Goal: Task Accomplishment & Management: Manage account settings

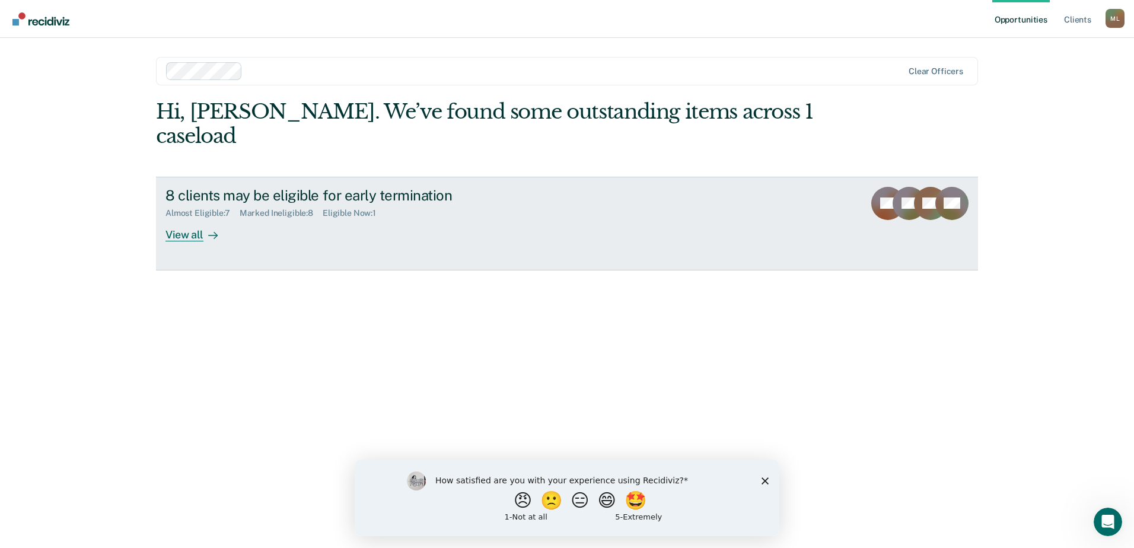
click at [344, 208] on div "Eligible Now : 1" at bounding box center [354, 213] width 63 height 10
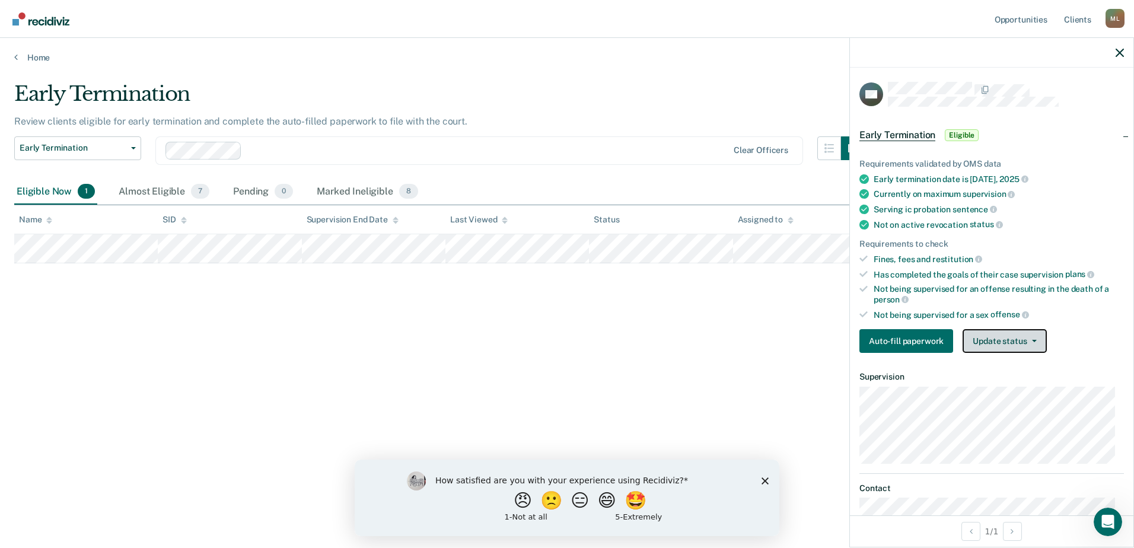
click at [988, 342] on button "Update status" at bounding box center [1005, 341] width 84 height 24
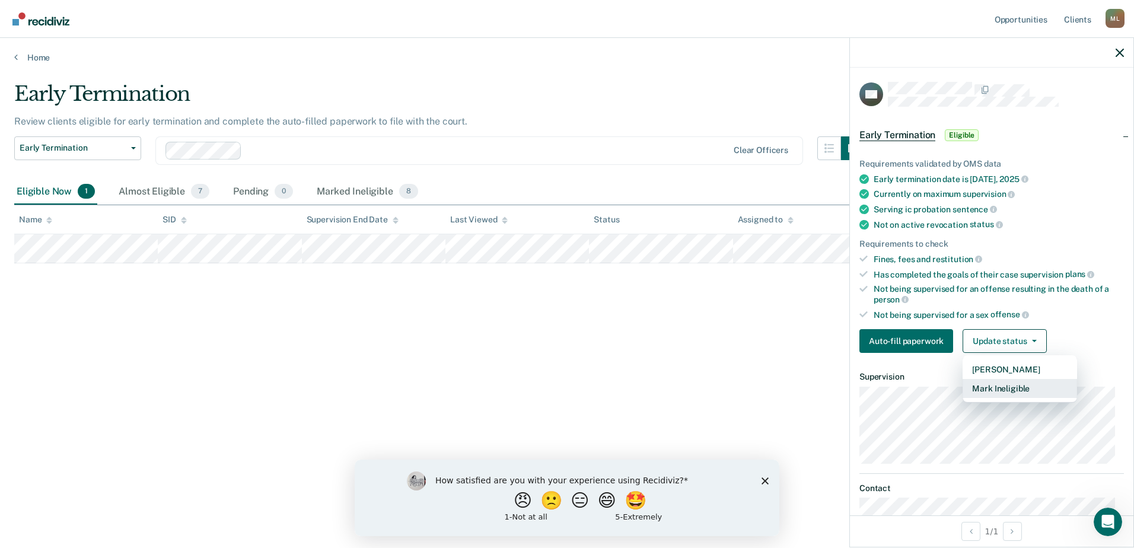
click at [998, 390] on button "Mark Ineligible" at bounding box center [1020, 388] width 114 height 19
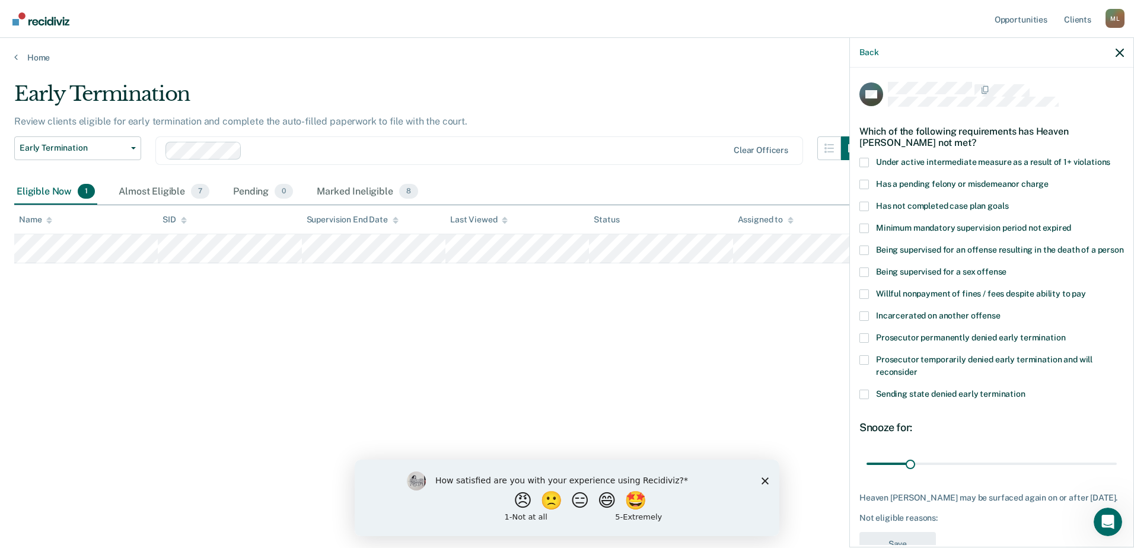
drag, startPoint x: 864, startPoint y: 202, endPoint x: 877, endPoint y: 216, distance: 19.8
click at [864, 202] on span at bounding box center [863, 206] width 9 height 9
click at [1008, 202] on input "Has not completed case plan goals" at bounding box center [1008, 202] width 0 height 0
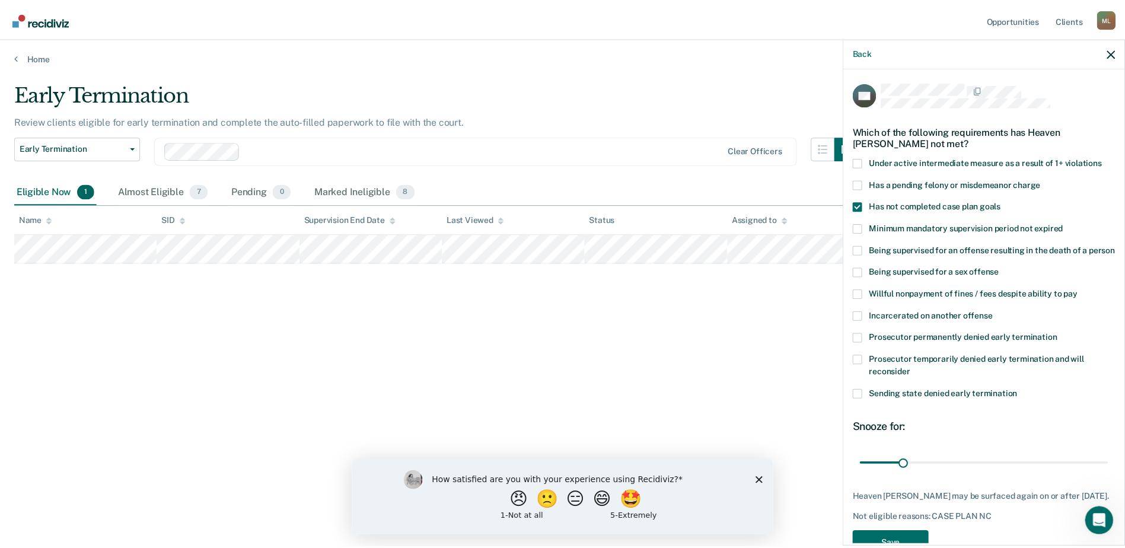
scroll to position [54, 0]
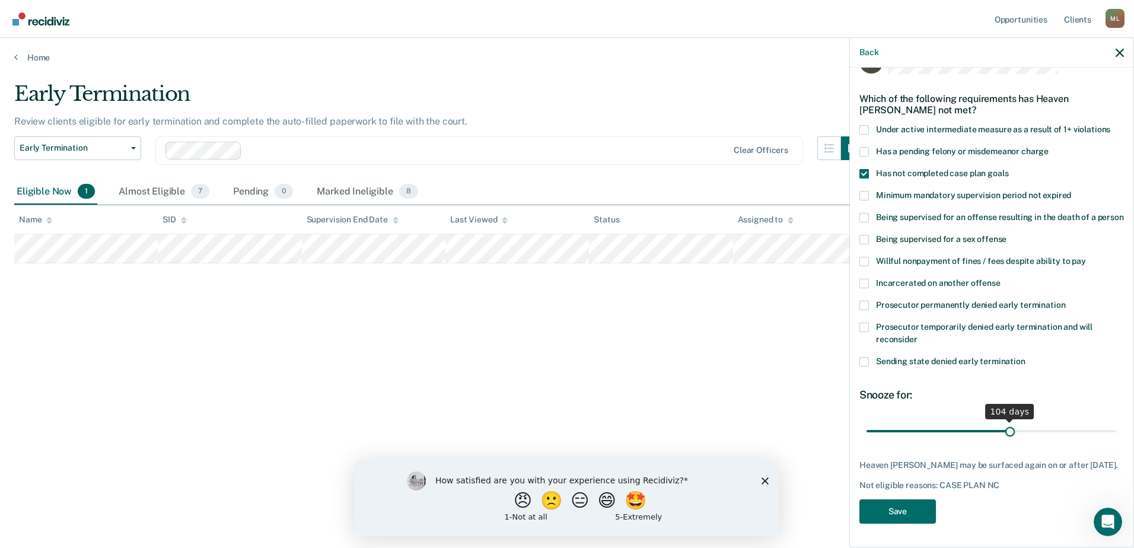
drag, startPoint x: 909, startPoint y: 422, endPoint x: 1005, endPoint y: 420, distance: 96.7
type input "104"
click at [1005, 420] on input "range" at bounding box center [991, 430] width 250 height 21
click at [915, 508] on button "Save" at bounding box center [897, 511] width 77 height 24
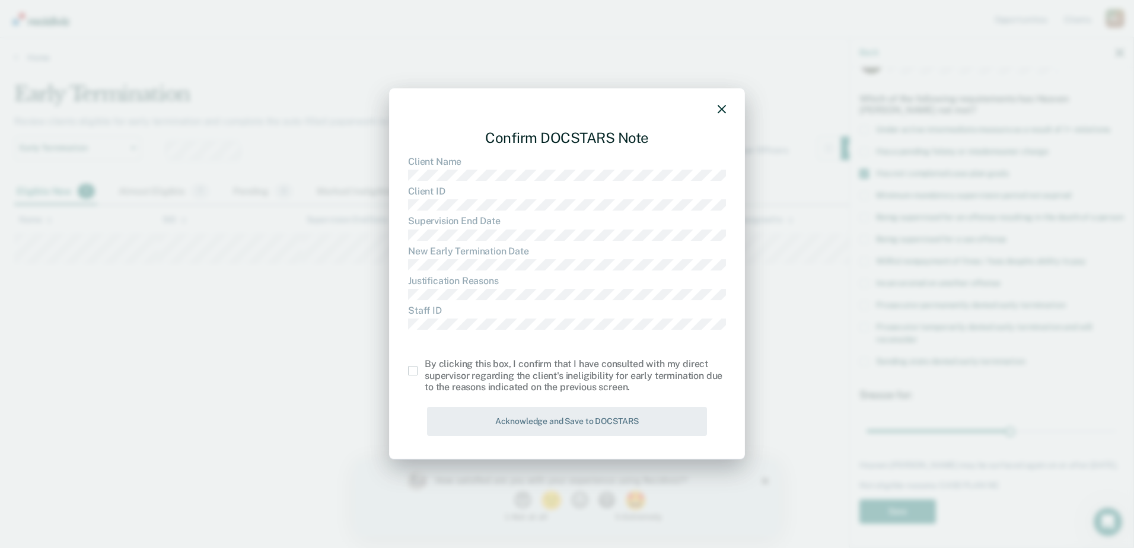
click at [413, 372] on span at bounding box center [412, 370] width 9 height 9
click at [425, 366] on input "checkbox" at bounding box center [425, 366] width 0 height 0
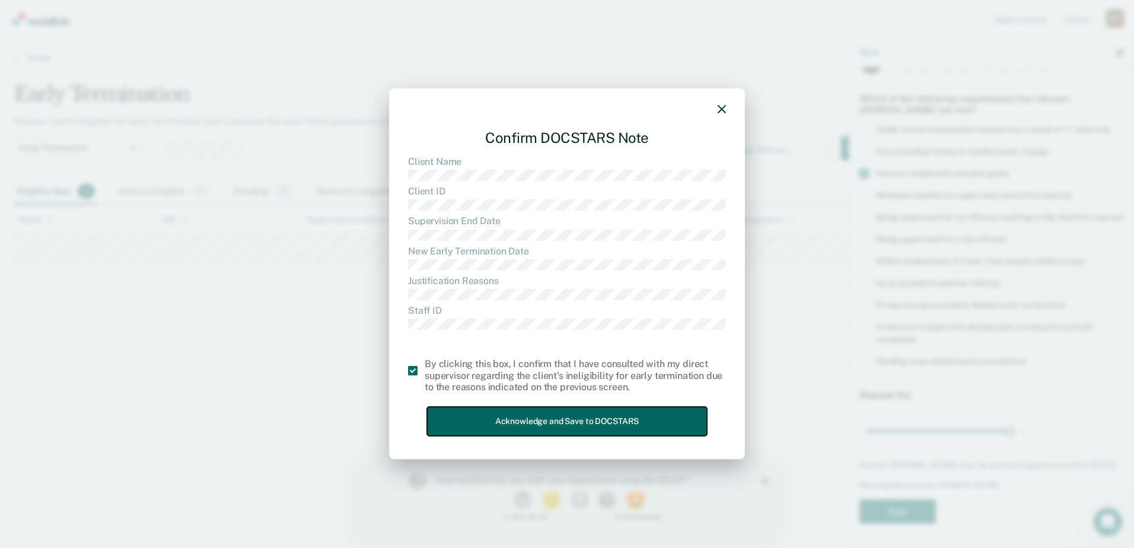
click at [466, 418] on button "Acknowledge and Save to DOCSTARS" at bounding box center [567, 421] width 280 height 29
